Goal: Complete application form

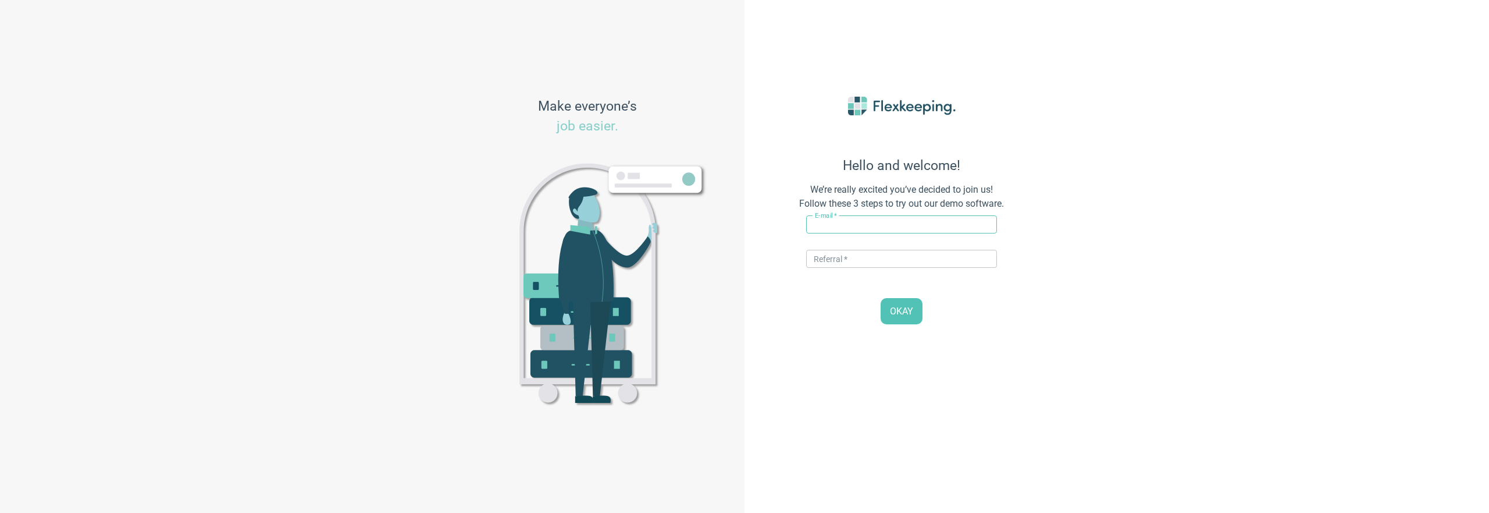
click at [891, 224] on input "text" at bounding box center [901, 224] width 191 height 18
click at [852, 225] on input "[EMAIL_ADDRESS][DOMAIN_NAME]" at bounding box center [901, 224] width 191 height 18
type input "[EMAIL_ADDRESS][DOMAIN_NAME]"
click at [842, 259] on input "text" at bounding box center [901, 259] width 191 height 18
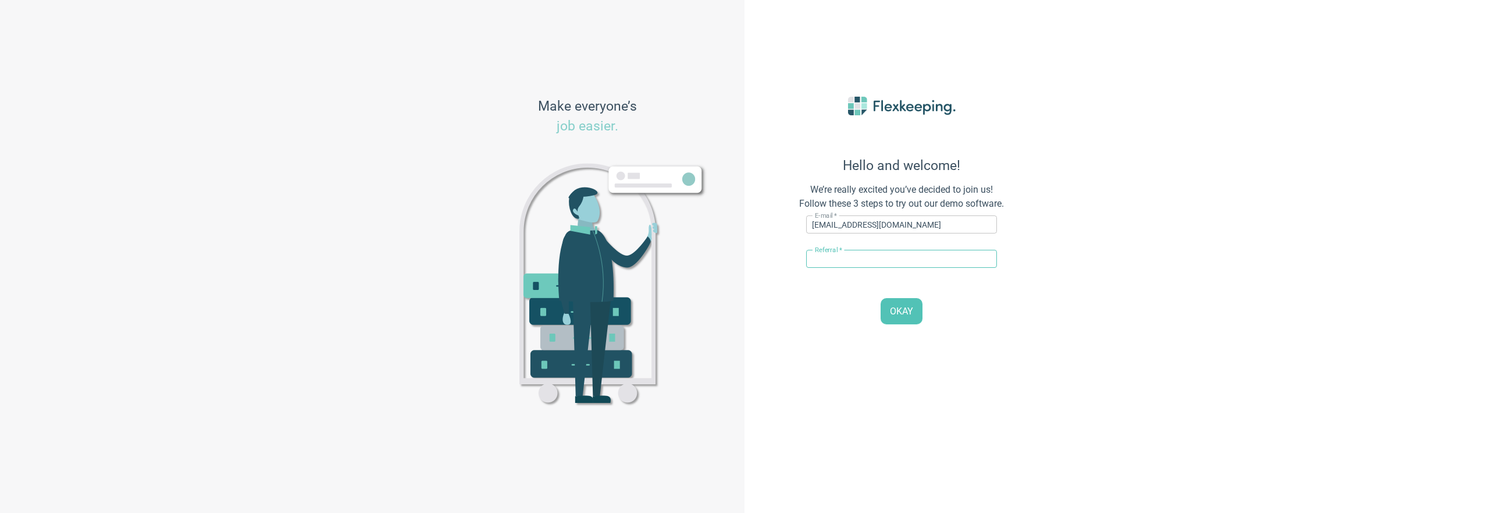
type input "QAMAGIC"
click at [913, 313] on button "OKAY" at bounding box center [902, 311] width 42 height 26
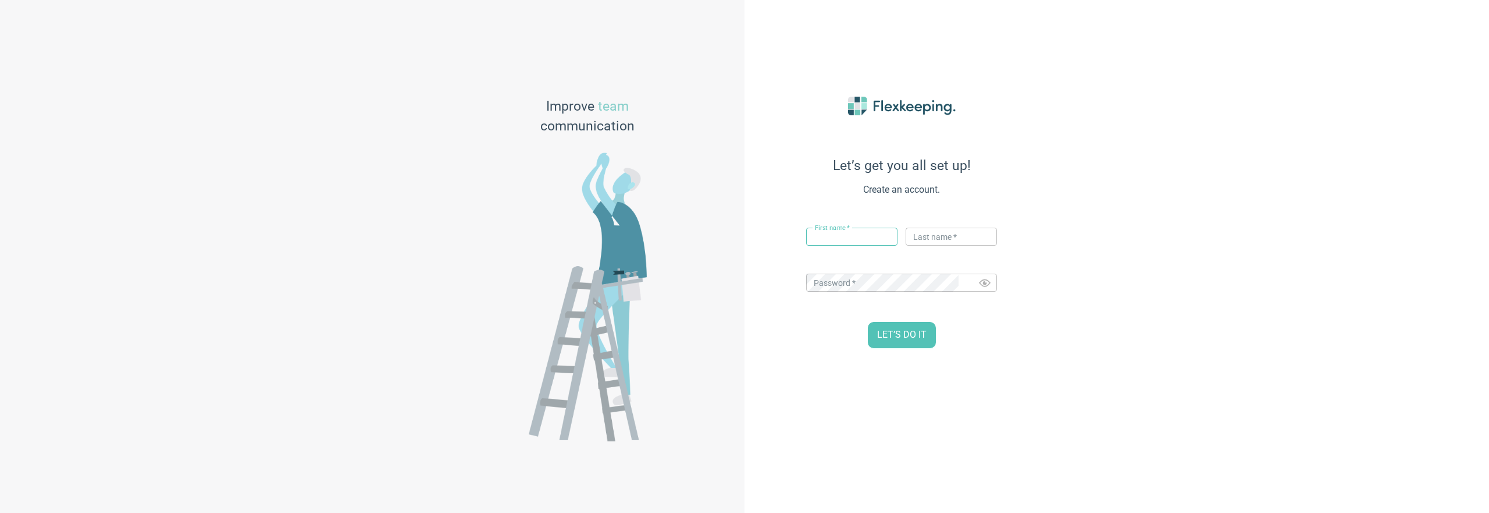
click at [850, 240] on input "text" at bounding box center [851, 236] width 91 height 18
type input "asd"
click at [931, 238] on input "text" at bounding box center [951, 236] width 91 height 18
type input "asdsadads"
